Goal: Submit feedback/report problem

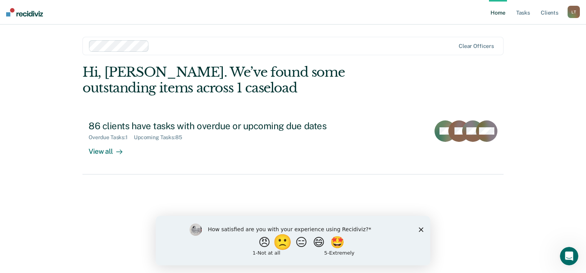
click at [279, 243] on button "🙁" at bounding box center [283, 241] width 21 height 15
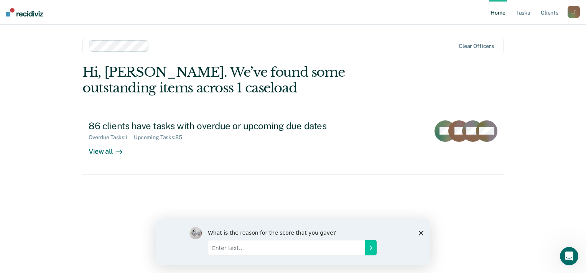
click at [221, 248] on input "Enter text..." at bounding box center [286, 247] width 157 height 15
type input "its not accurate"
click at [371, 247] on icon "Submit your response" at bounding box center [371, 247] width 6 height 6
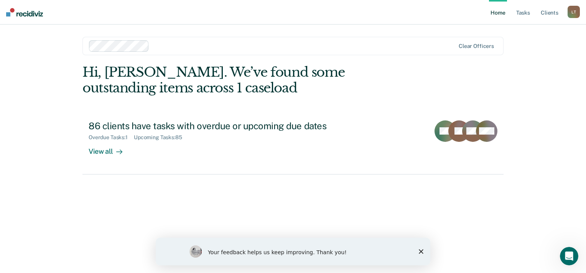
click at [423, 250] on div "Your feedback helps us keep improving. Thank you!" at bounding box center [293, 252] width 275 height 28
click at [422, 251] on icon "Close survey" at bounding box center [421, 251] width 5 height 5
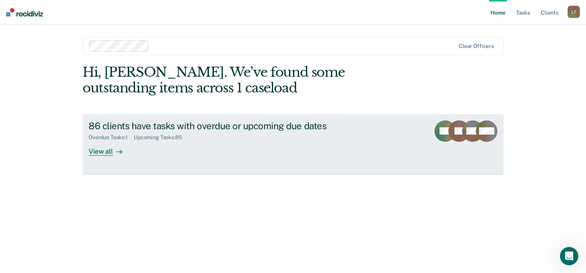
click at [113, 150] on div at bounding box center [117, 151] width 9 height 9
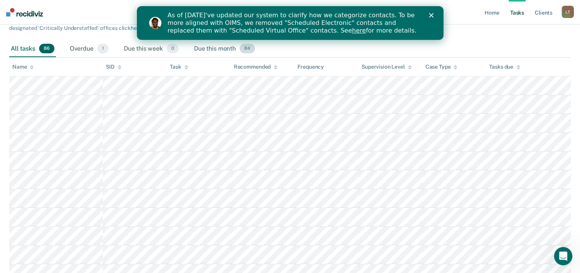
scroll to position [115, 0]
